Goal: Task Accomplishment & Management: Complete application form

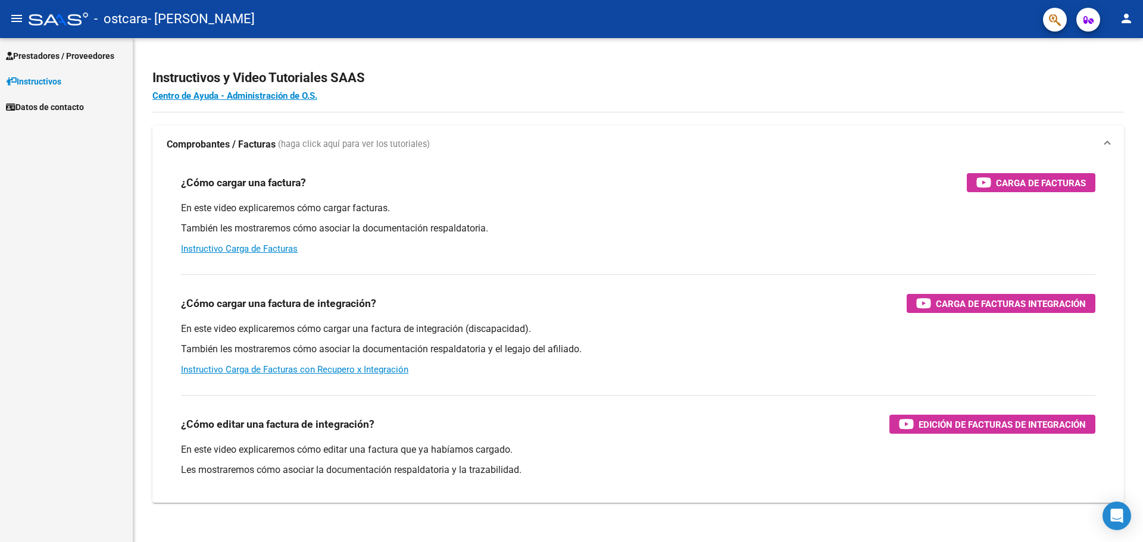
click at [80, 52] on span "Prestadores / Proveedores" at bounding box center [60, 55] width 108 height 13
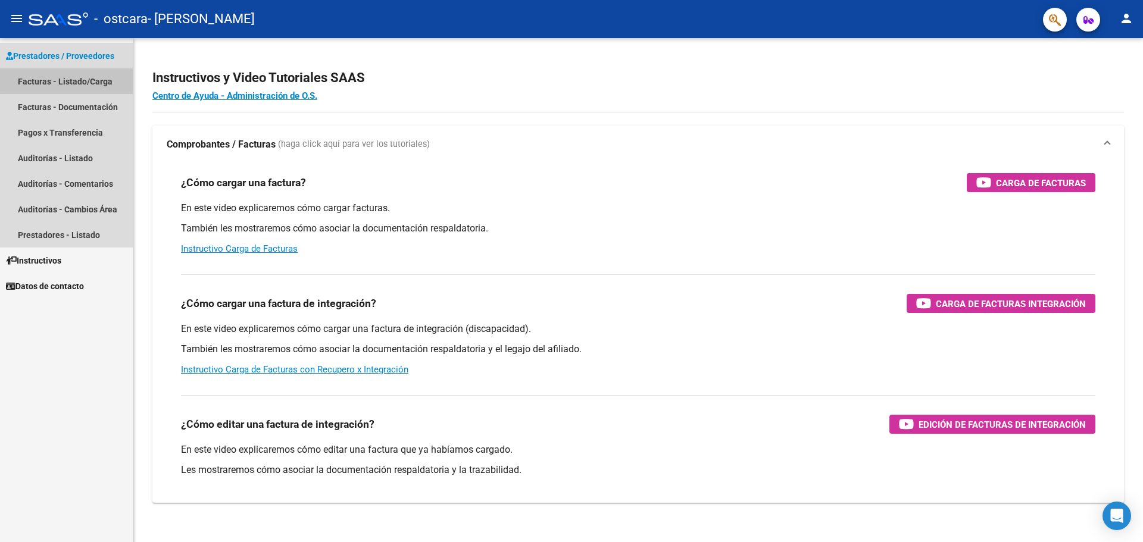
click at [68, 76] on link "Facturas - Listado/Carga" at bounding box center [66, 81] width 133 height 26
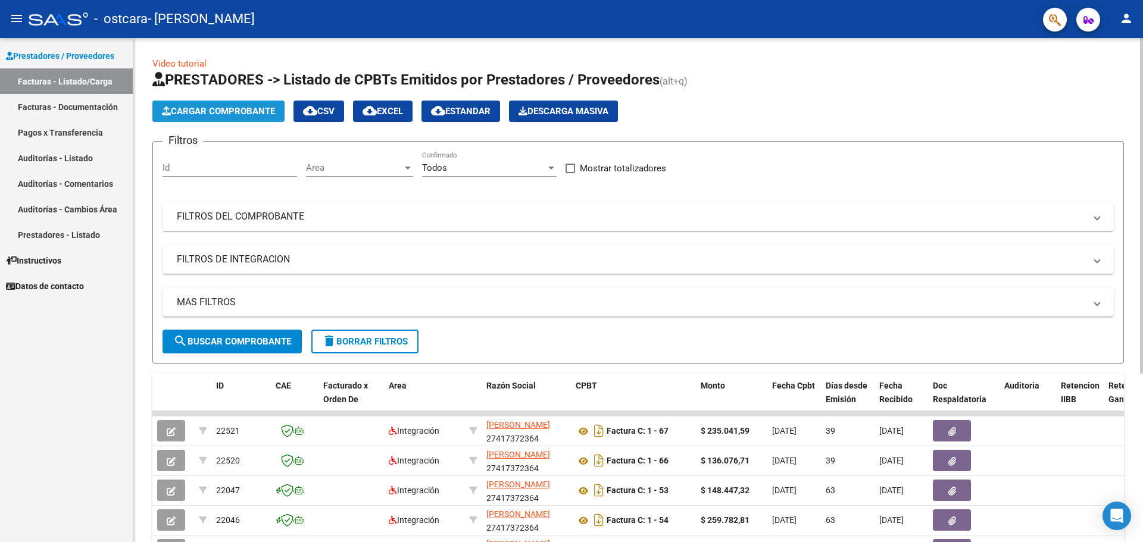
click at [198, 111] on span "Cargar Comprobante" at bounding box center [218, 111] width 113 height 11
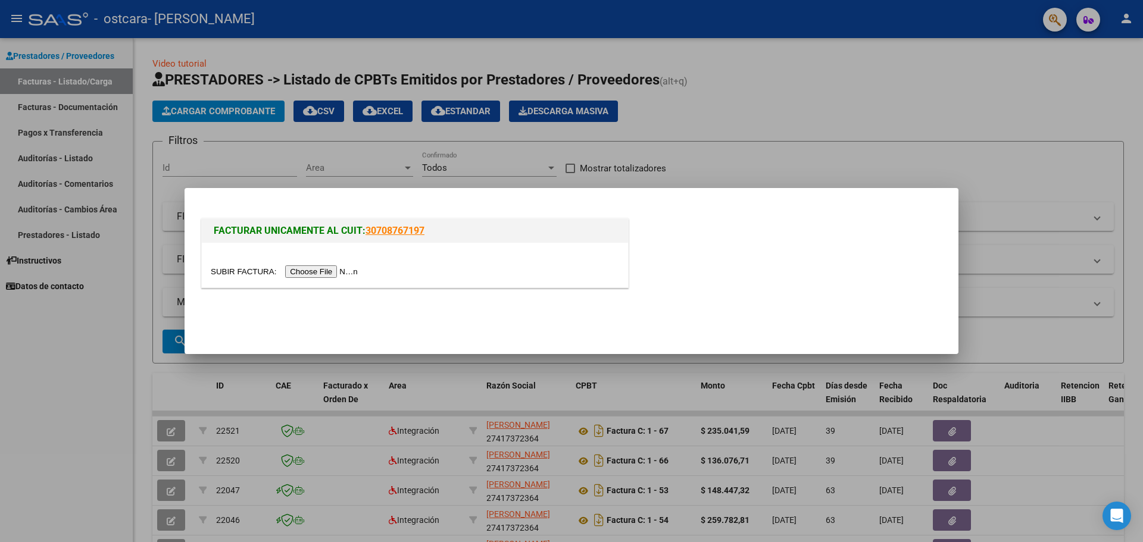
click at [336, 270] on input "file" at bounding box center [286, 271] width 151 height 13
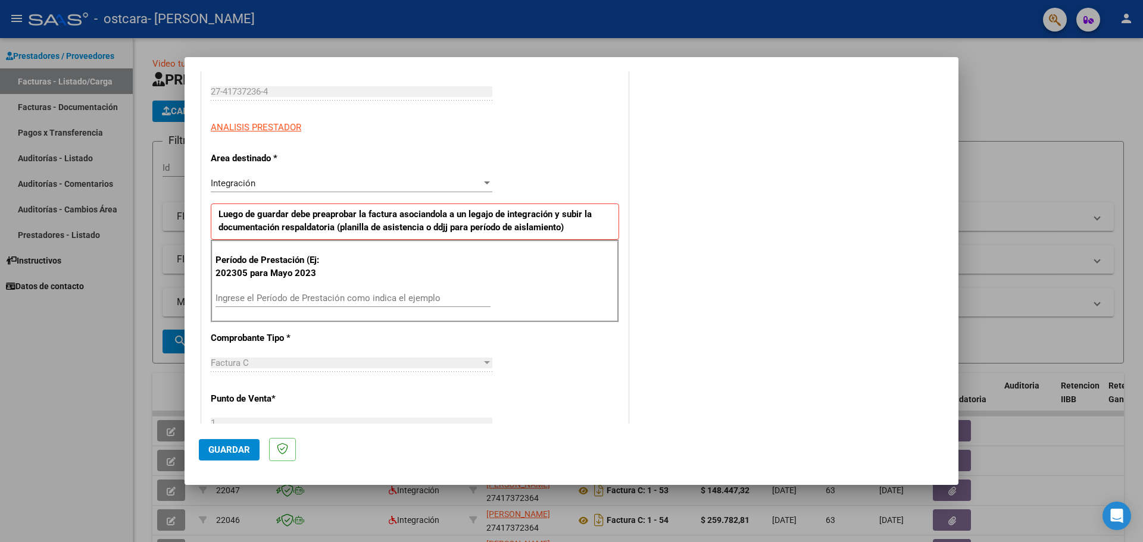
scroll to position [179, 0]
click at [252, 305] on div "Ingrese el Período de Prestación como indica el ejemplo" at bounding box center [352, 298] width 275 height 18
click at [252, 302] on input "Ingrese el Período de Prestación como indica el ejemplo" at bounding box center [352, 297] width 275 height 11
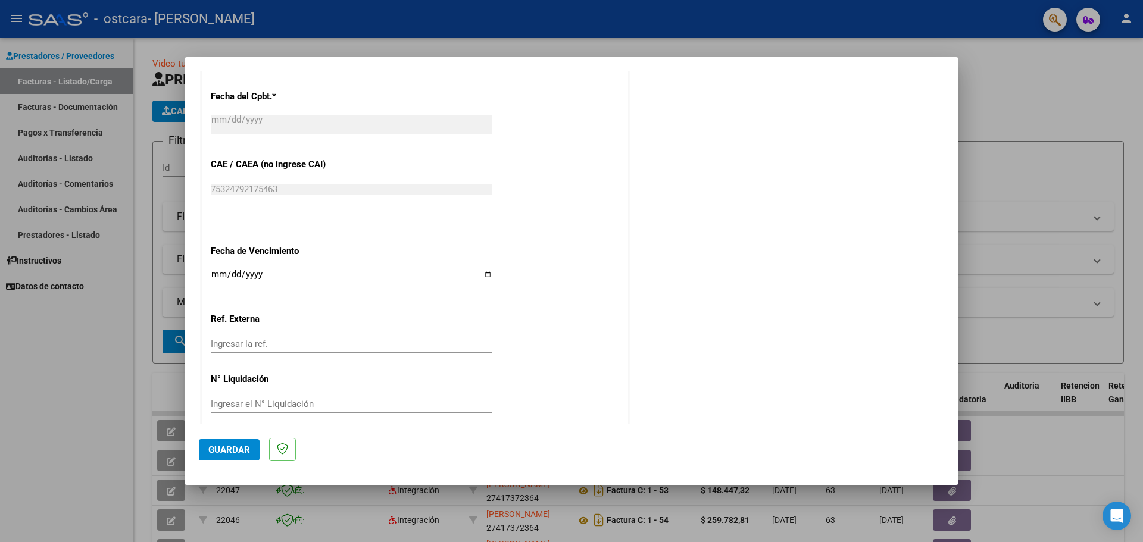
scroll to position [673, 0]
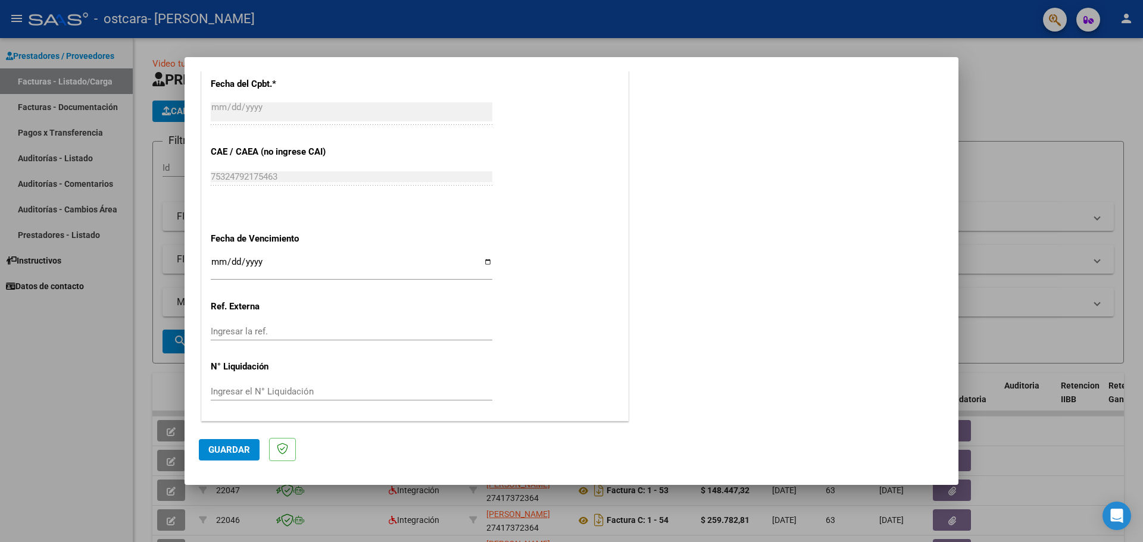
type input "202507"
click at [483, 261] on input "Ingresar la fecha" at bounding box center [352, 266] width 282 height 19
type input "[DATE]"
click at [236, 447] on span "Guardar" at bounding box center [229, 450] width 42 height 11
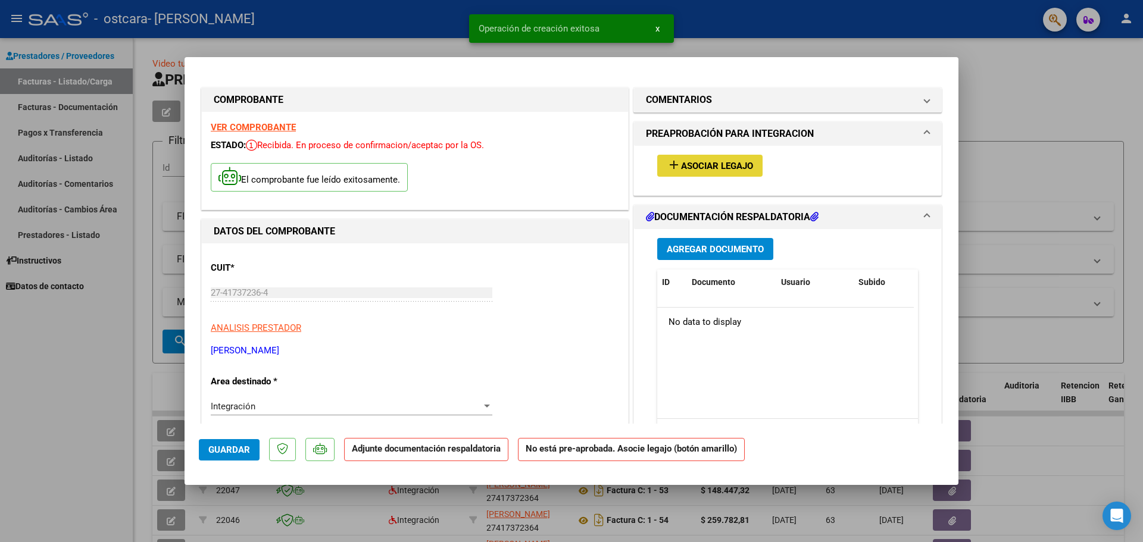
click at [701, 170] on span "Asociar Legajo" at bounding box center [717, 166] width 72 height 11
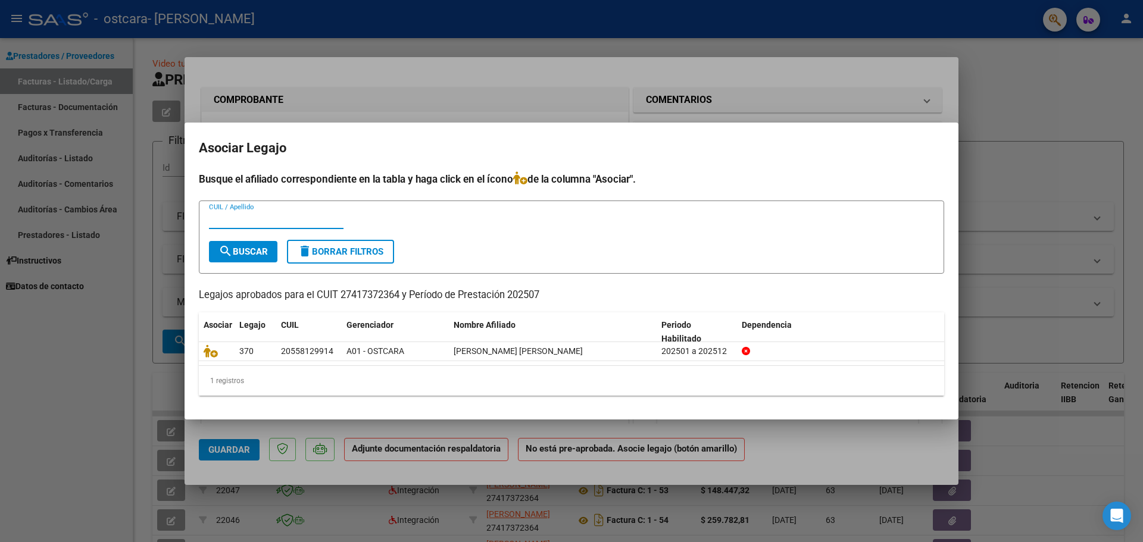
click at [236, 216] on input "CUIL / Apellido" at bounding box center [276, 219] width 135 height 11
type input "3"
type input "[PERSON_NAME]"
click at [246, 252] on span "search Buscar" at bounding box center [242, 251] width 49 height 11
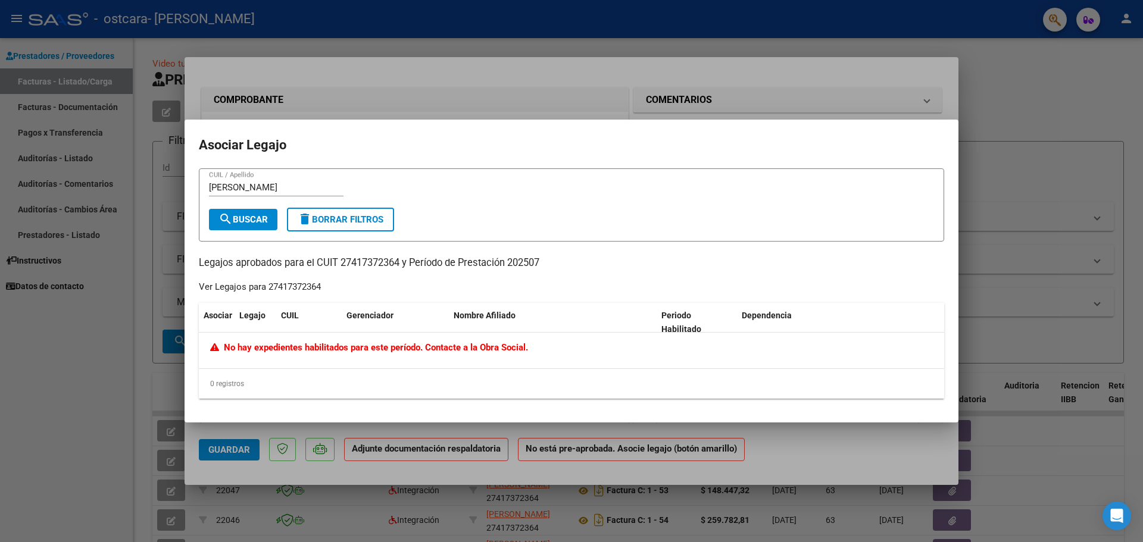
click at [111, 287] on div at bounding box center [571, 271] width 1143 height 542
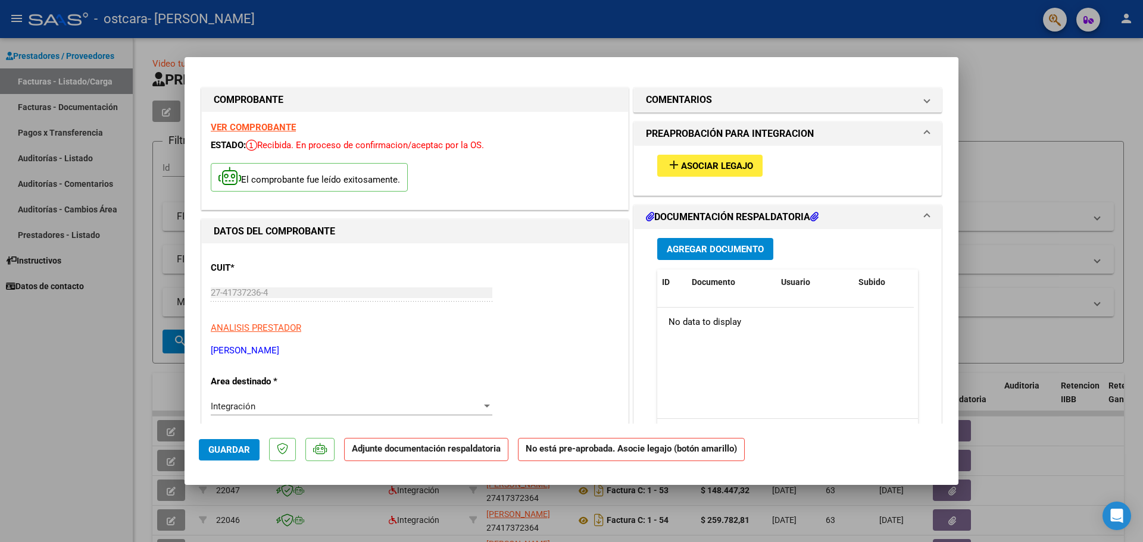
click at [107, 310] on div at bounding box center [571, 271] width 1143 height 542
type input "$ 0,00"
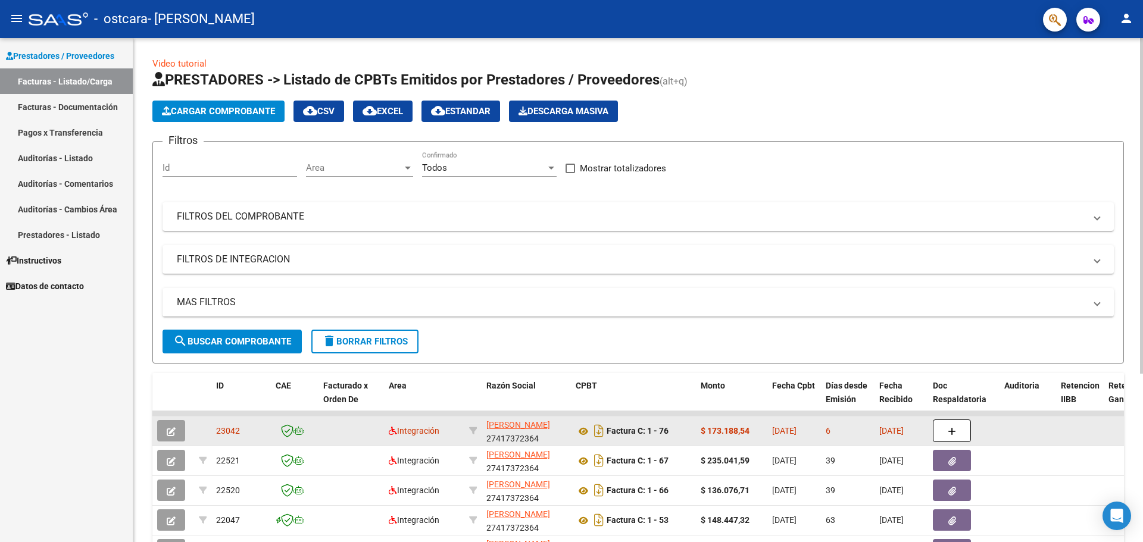
click at [169, 429] on icon "button" at bounding box center [171, 431] width 9 height 9
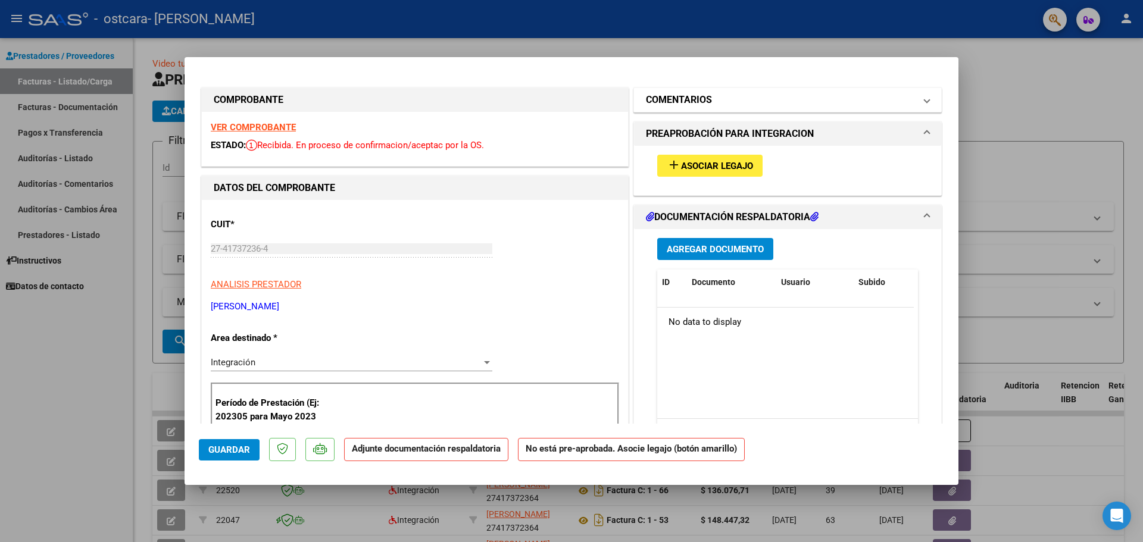
click at [736, 102] on mat-panel-title "COMENTARIOS" at bounding box center [780, 100] width 269 height 14
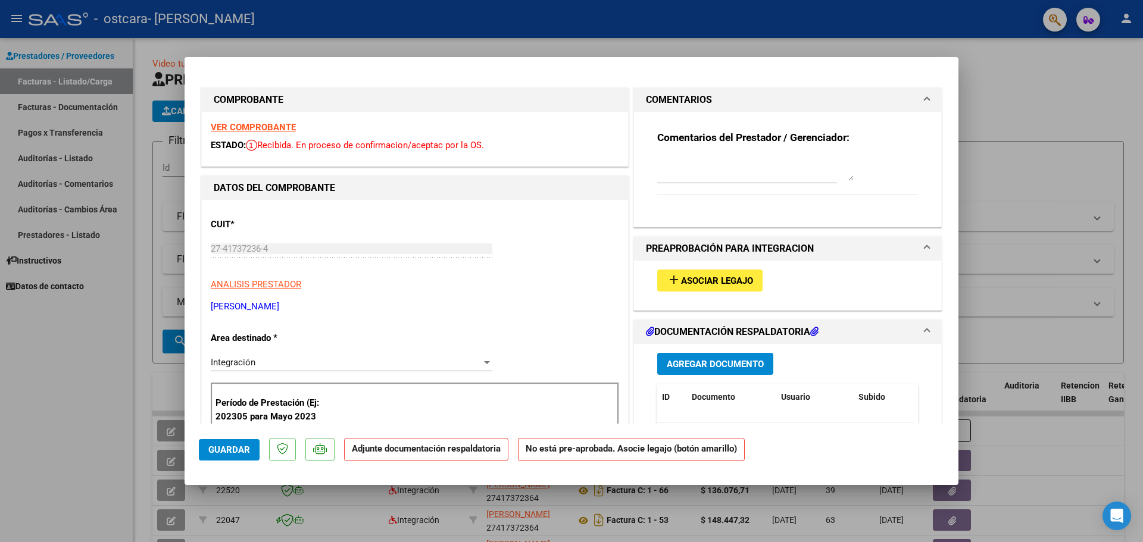
click at [748, 158] on textarea at bounding box center [755, 169] width 196 height 24
type textarea "Estimados buenas noches no puedo asociar la afiliado [PERSON_NAME], tuve el mis…"
click at [742, 364] on span "Agregar Documento" at bounding box center [715, 364] width 97 height 11
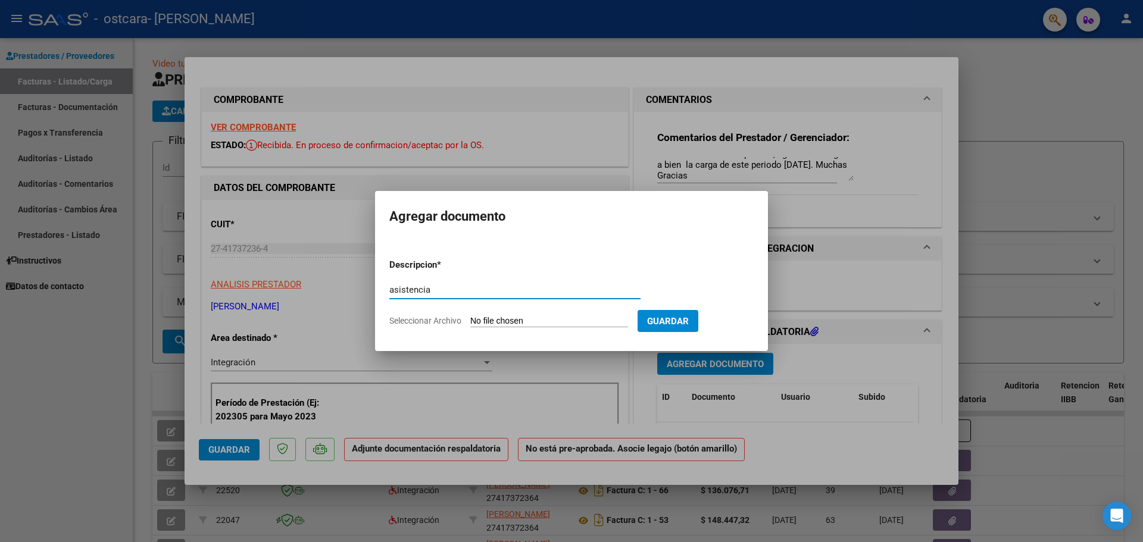
type input "asistencia"
click at [470, 324] on app-file-uploader "Seleccionar Archivo" at bounding box center [513, 320] width 248 height 11
click at [486, 320] on input "Seleccionar Archivo" at bounding box center [549, 321] width 158 height 11
type input "C:\fakepath\Asistencia [PERSON_NAME].pdf"
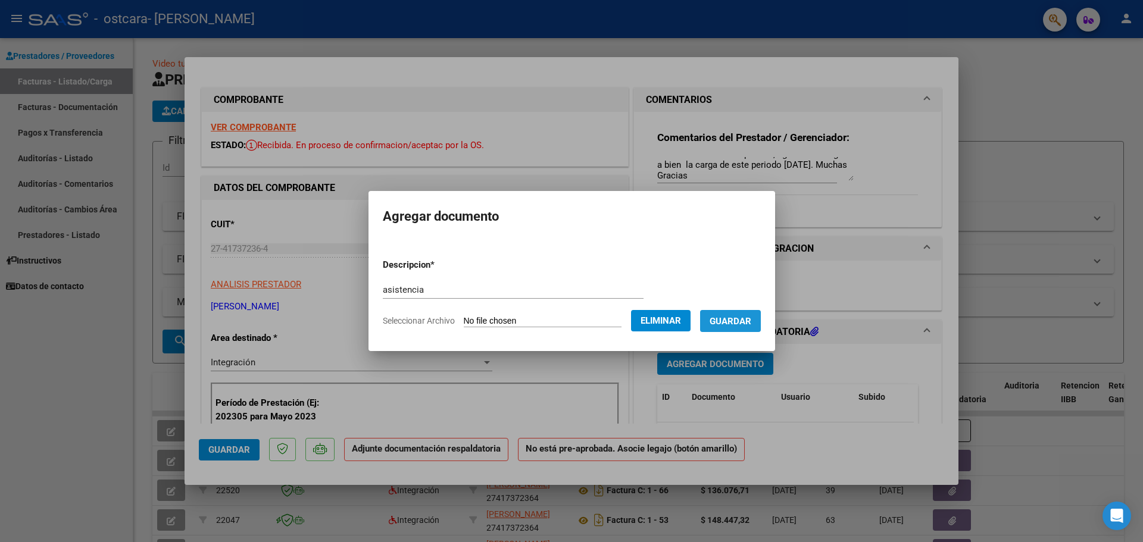
click at [749, 321] on span "Guardar" at bounding box center [731, 321] width 42 height 11
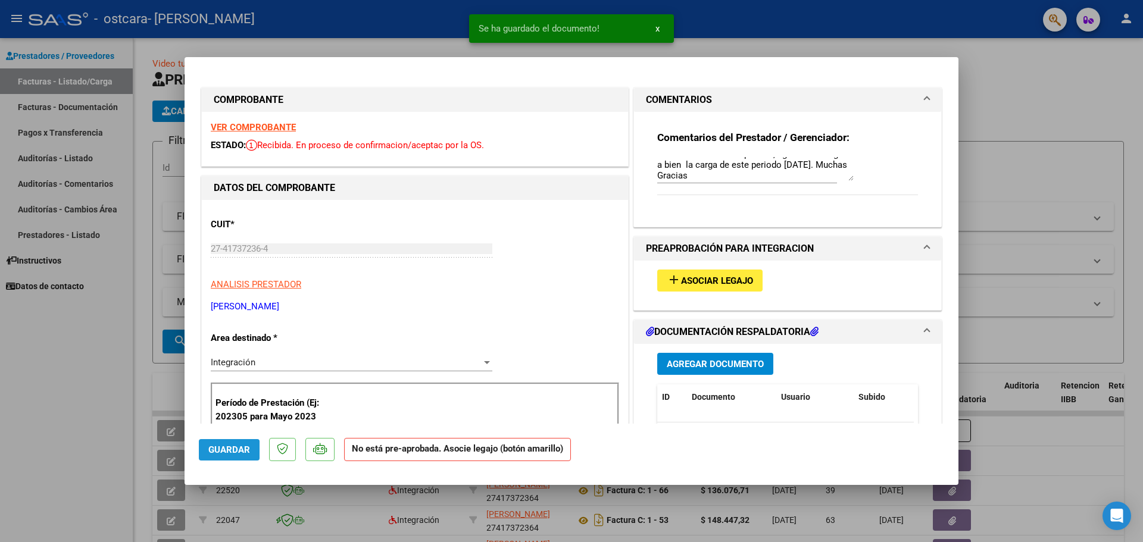
click at [236, 447] on span "Guardar" at bounding box center [229, 450] width 42 height 11
click at [91, 389] on div at bounding box center [571, 271] width 1143 height 542
type input "$ 0,00"
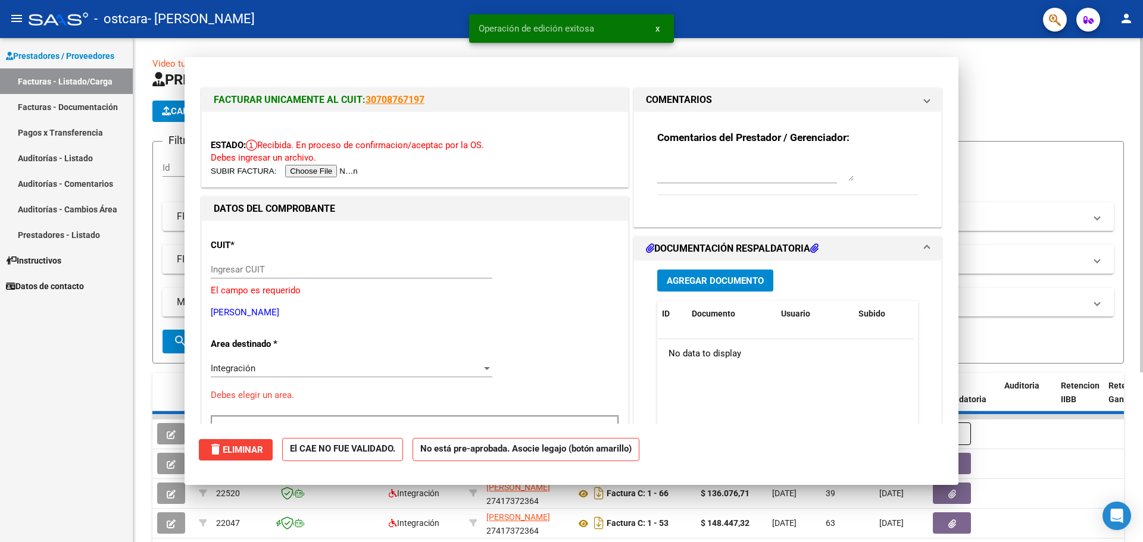
scroll to position [0, 0]
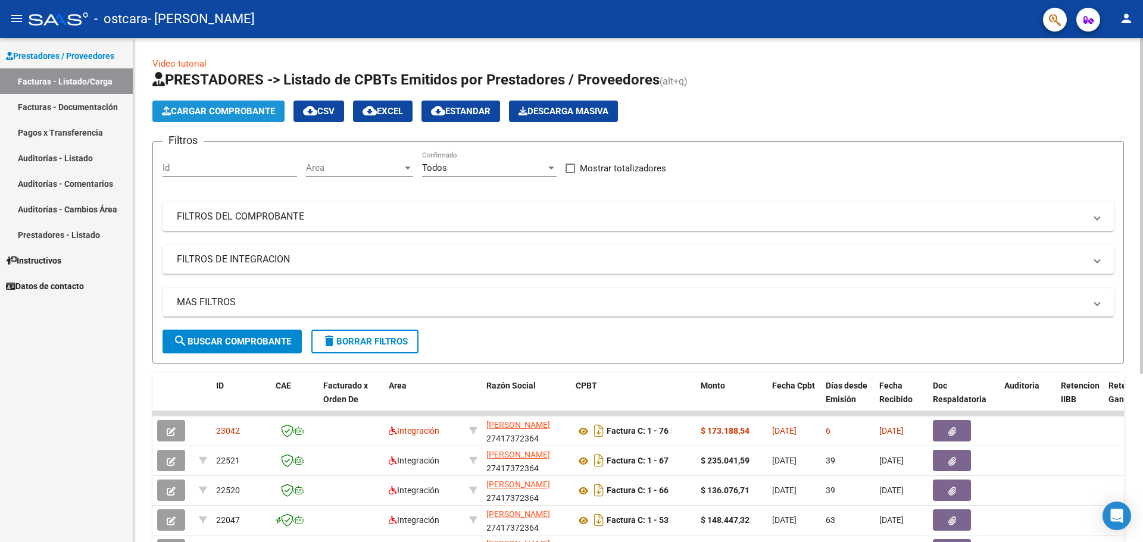
click at [233, 112] on span "Cargar Comprobante" at bounding box center [218, 111] width 113 height 11
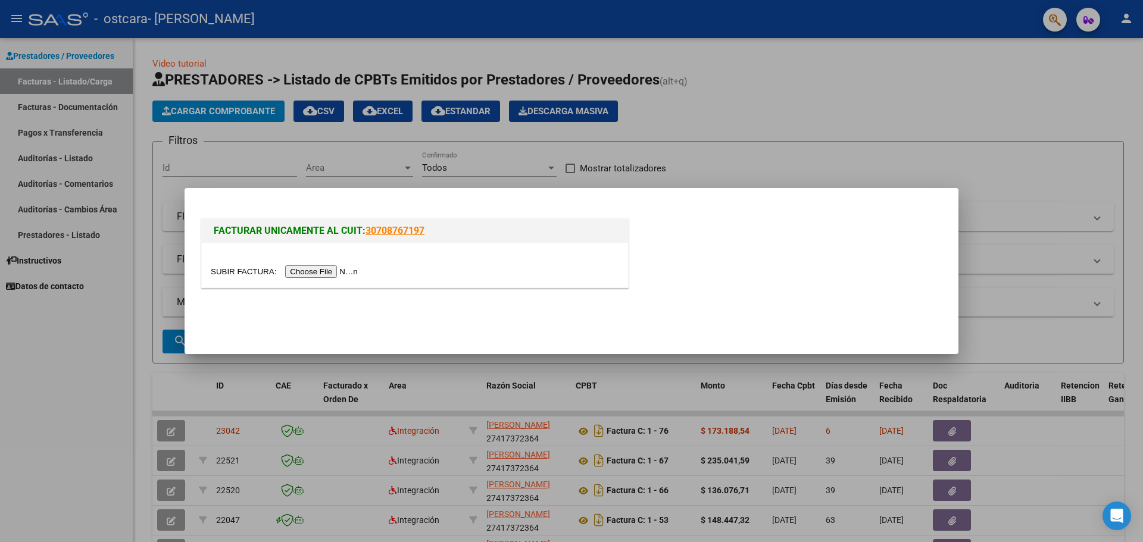
click at [358, 273] on input "file" at bounding box center [286, 271] width 151 height 13
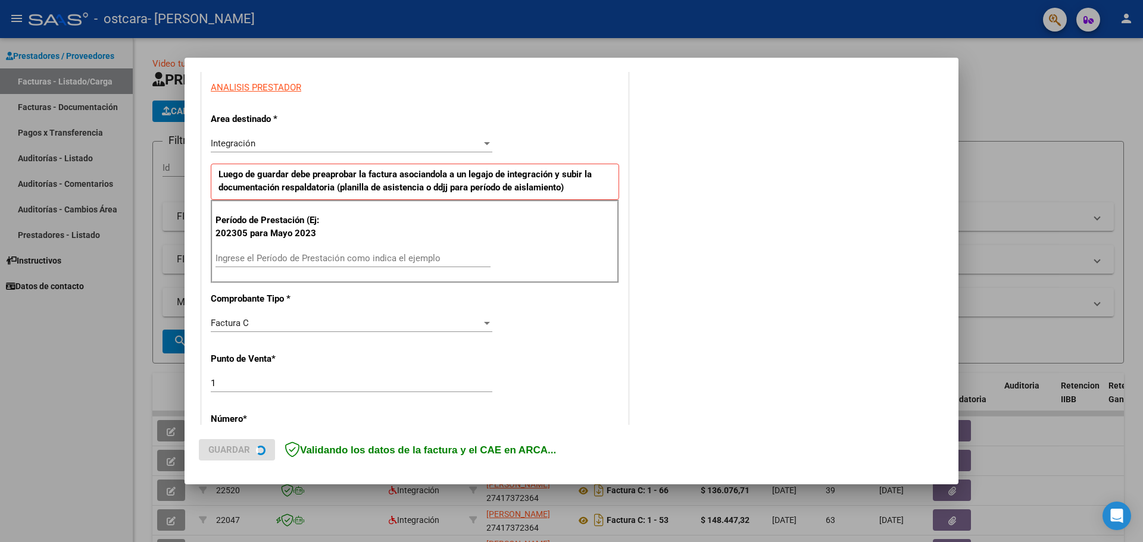
scroll to position [238, 0]
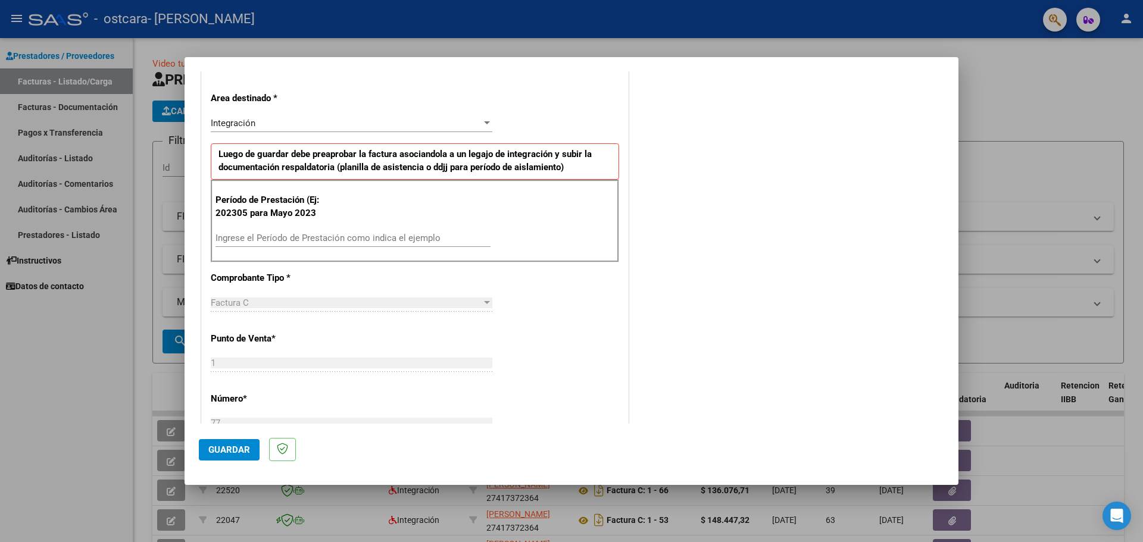
click at [288, 235] on input "Ingrese el Período de Prestación como indica el ejemplo" at bounding box center [352, 238] width 275 height 11
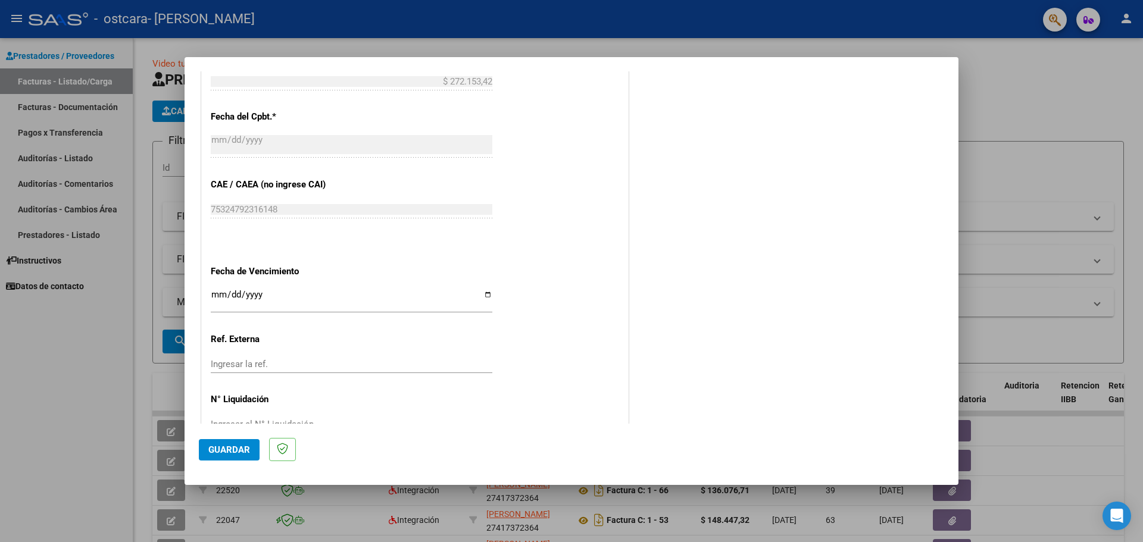
scroll to position [673, 0]
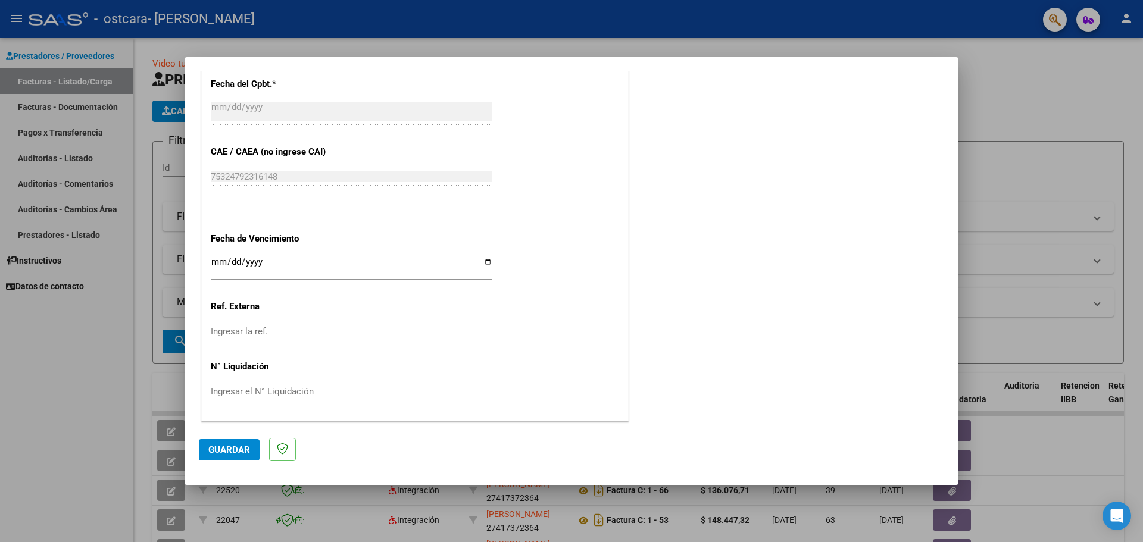
type input "202507"
click at [486, 259] on input "Ingresar la fecha" at bounding box center [352, 266] width 282 height 19
type input "[DATE]"
click at [226, 451] on span "Guardar" at bounding box center [229, 450] width 42 height 11
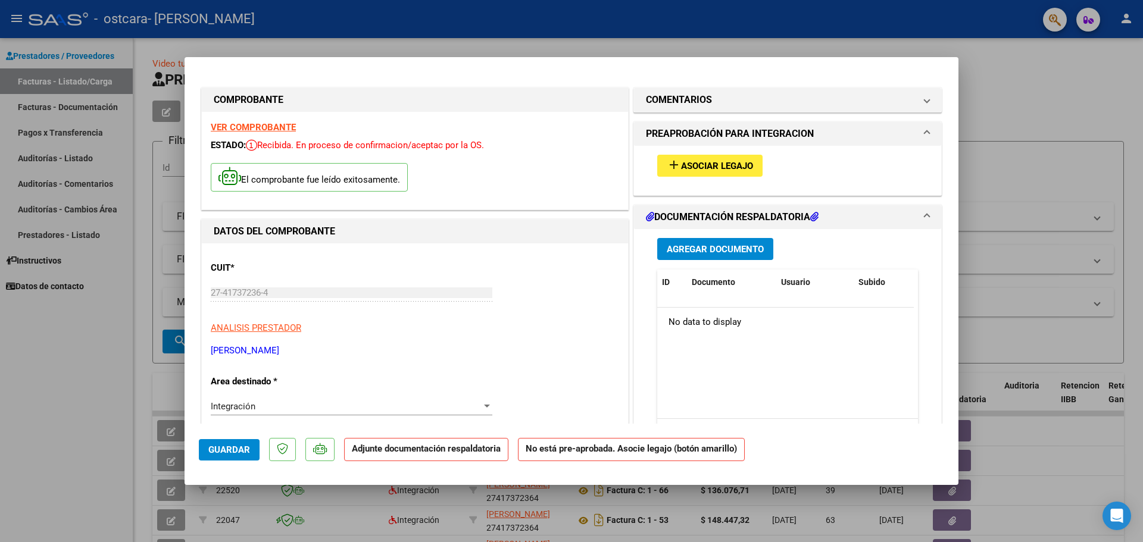
click at [732, 164] on span "Asociar Legajo" at bounding box center [717, 166] width 72 height 11
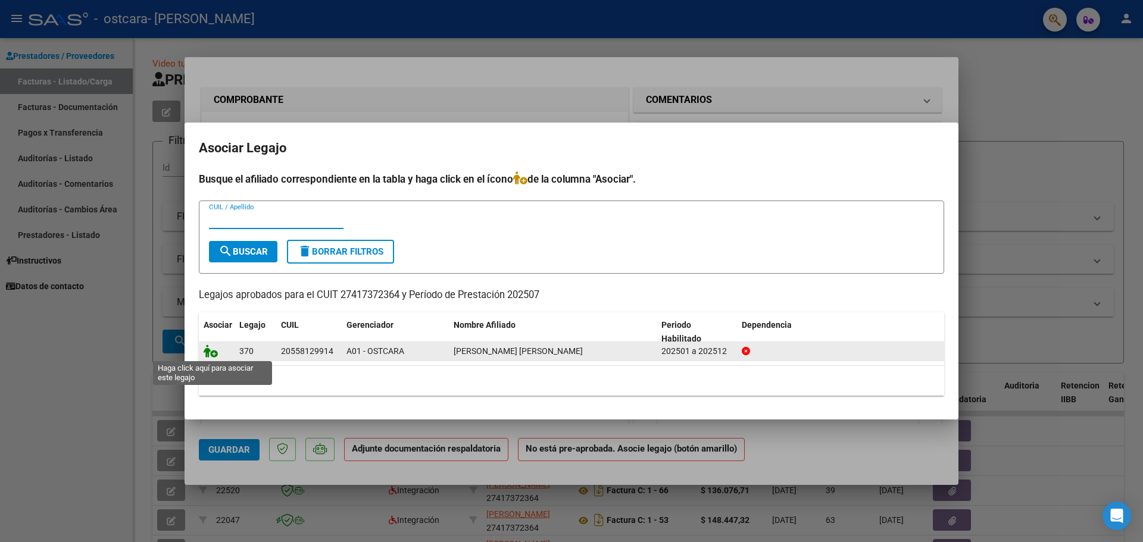
click at [207, 354] on icon at bounding box center [211, 351] width 14 height 13
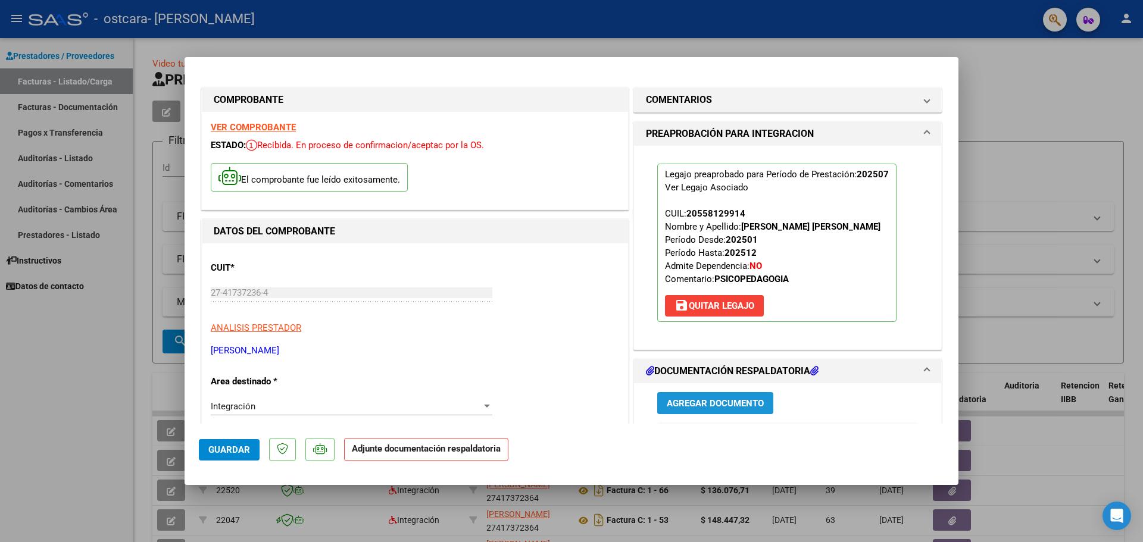
click at [730, 402] on span "Agregar Documento" at bounding box center [715, 403] width 97 height 11
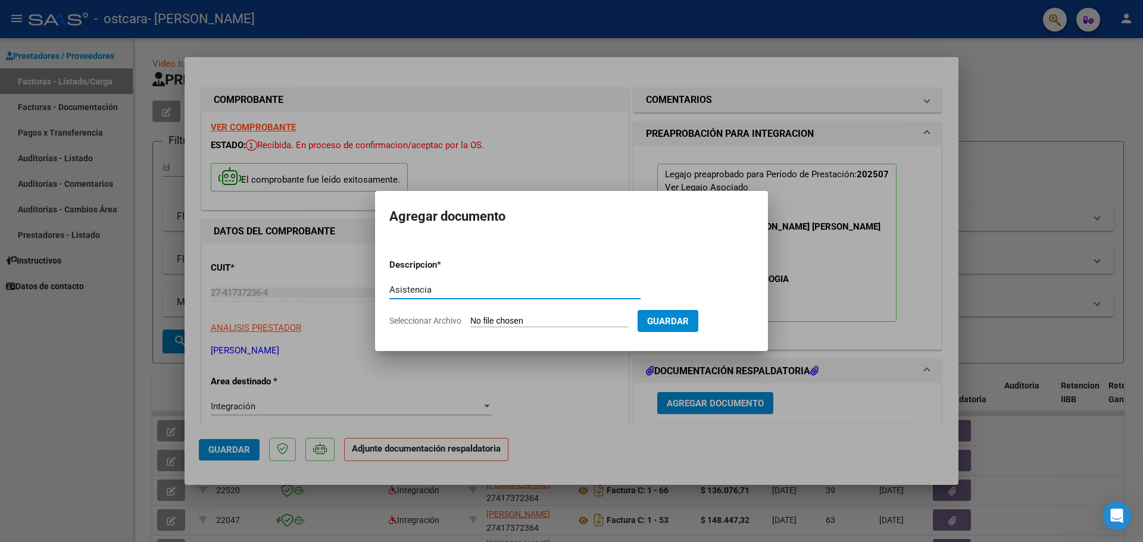
type input "Asistencia"
click at [483, 317] on input "Seleccionar Archivo" at bounding box center [549, 321] width 158 height 11
type input "C:\fakepath\Asistencia [PERSON_NAME].pdf"
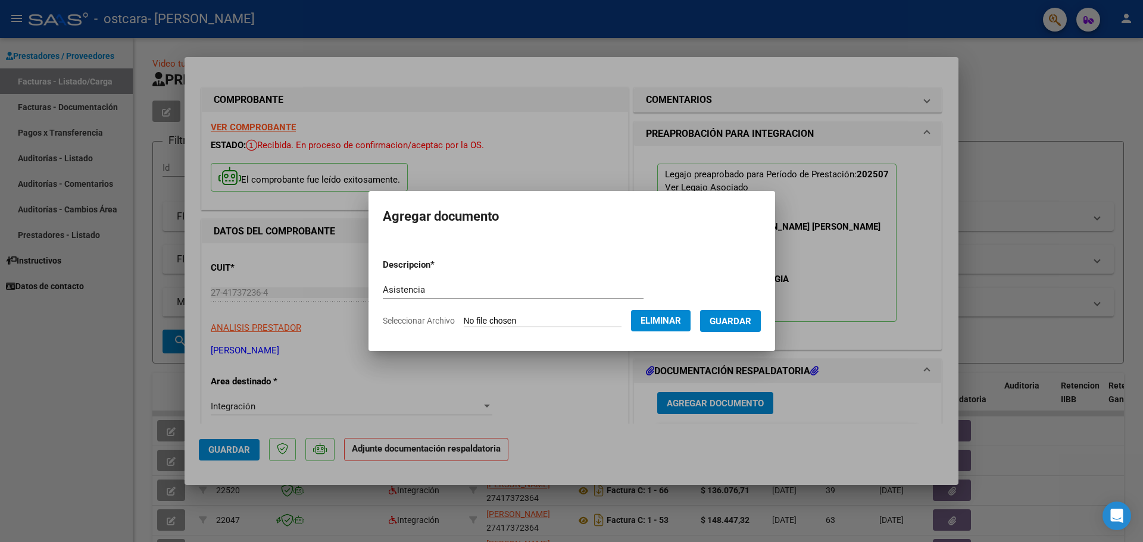
click at [738, 319] on span "Guardar" at bounding box center [731, 321] width 42 height 11
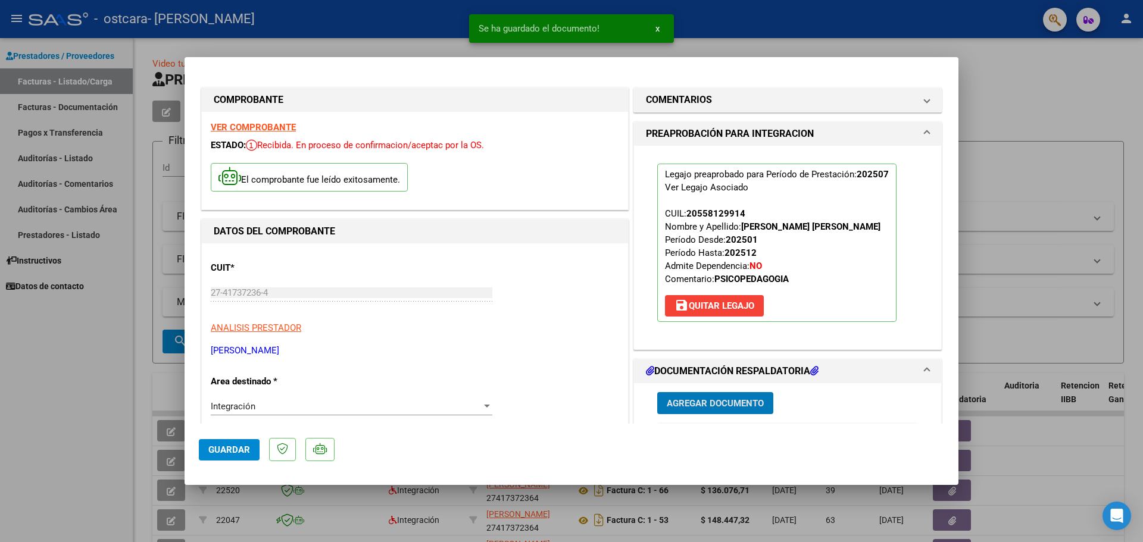
click at [219, 455] on span "Guardar" at bounding box center [229, 450] width 42 height 11
click at [223, 452] on span "Guardar" at bounding box center [229, 450] width 42 height 11
click at [79, 430] on div at bounding box center [571, 271] width 1143 height 542
type input "$ 0,00"
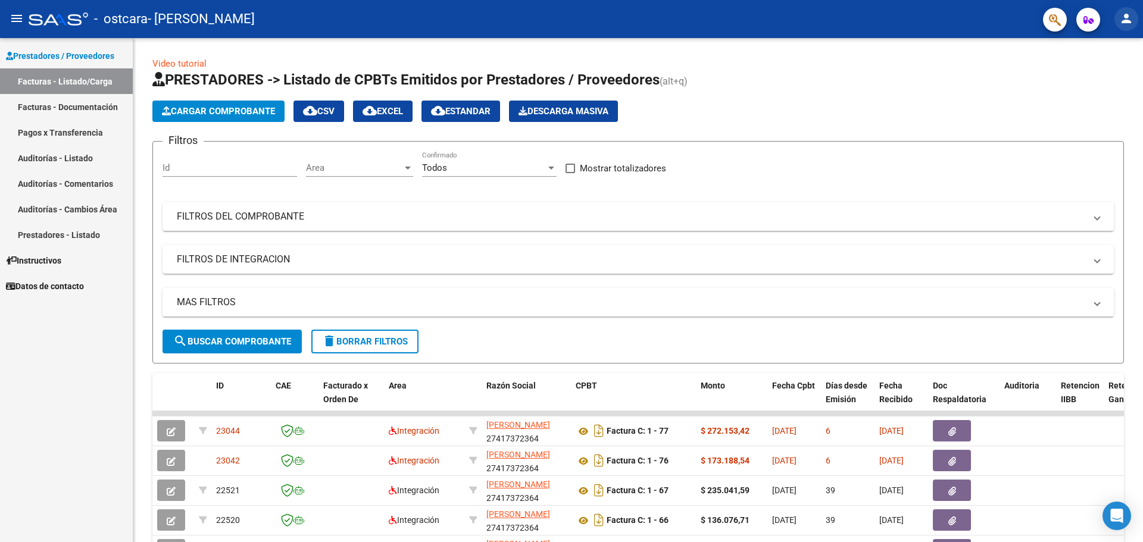
click at [1129, 18] on mat-icon "person" at bounding box center [1126, 18] width 14 height 14
click at [1099, 75] on button "exit_to_app Salir" at bounding box center [1102, 78] width 73 height 29
